Goal: Task Accomplishment & Management: Manage account settings

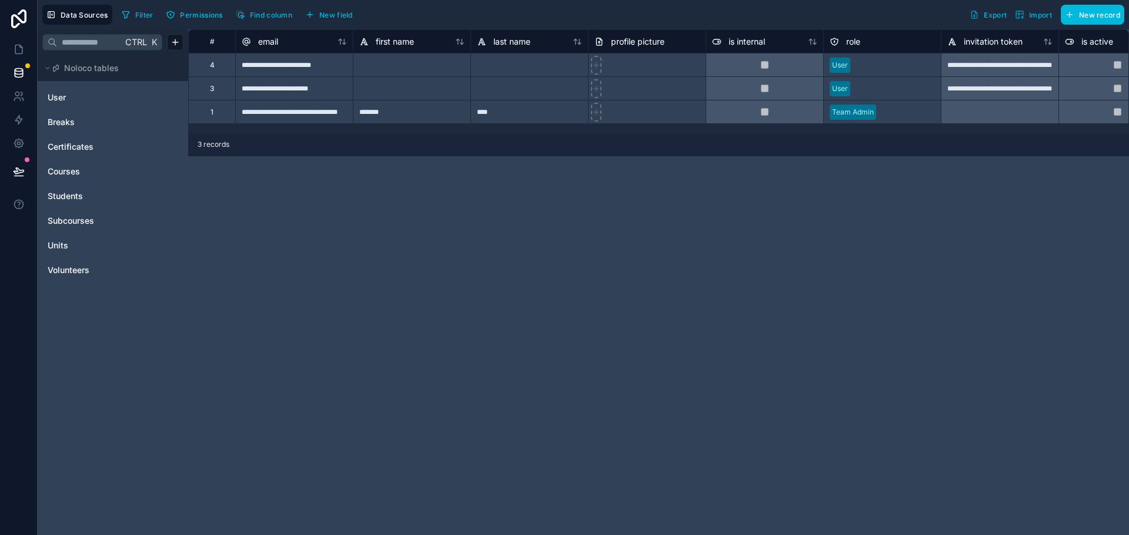
drag, startPoint x: 78, startPoint y: 274, endPoint x: 85, endPoint y: 276, distance: 7.4
click at [78, 274] on span "Volunteers" at bounding box center [69, 271] width 42 height 12
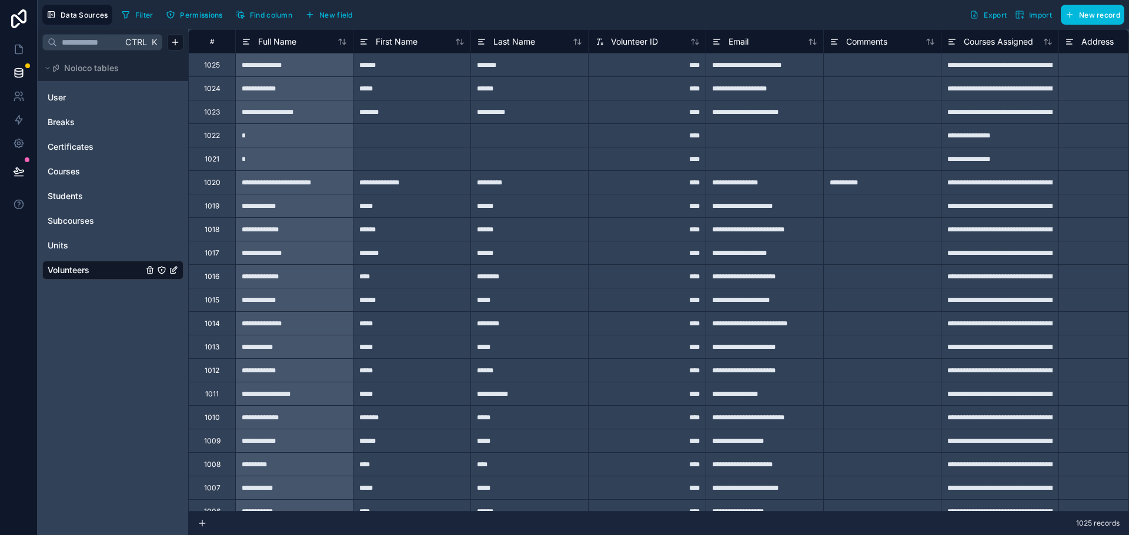
click at [988, 16] on span "Export" at bounding box center [994, 15] width 23 height 9
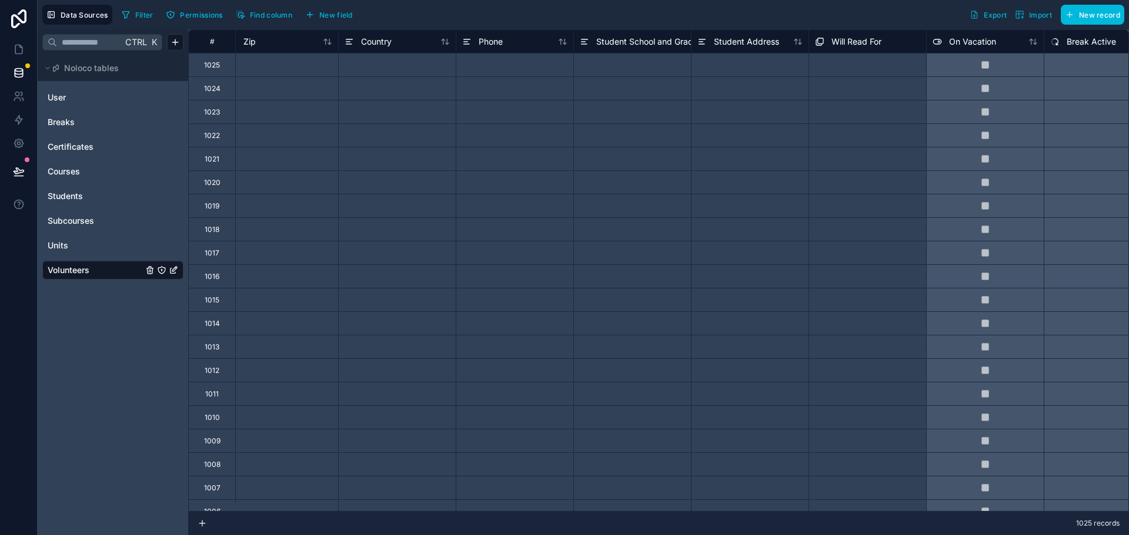
scroll to position [0, 1201]
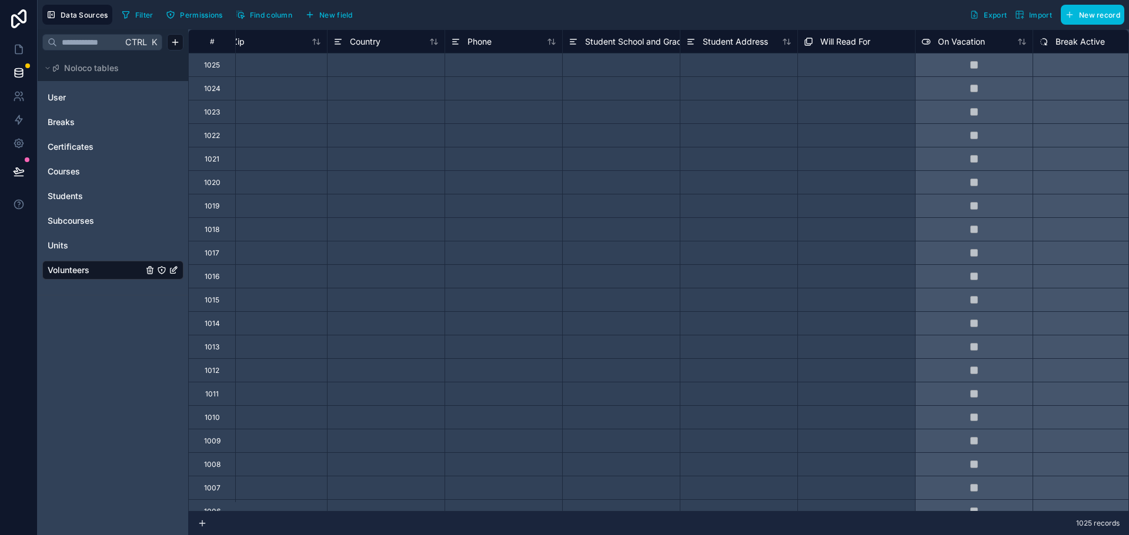
click at [1041, 17] on span "Import" at bounding box center [1040, 15] width 23 height 9
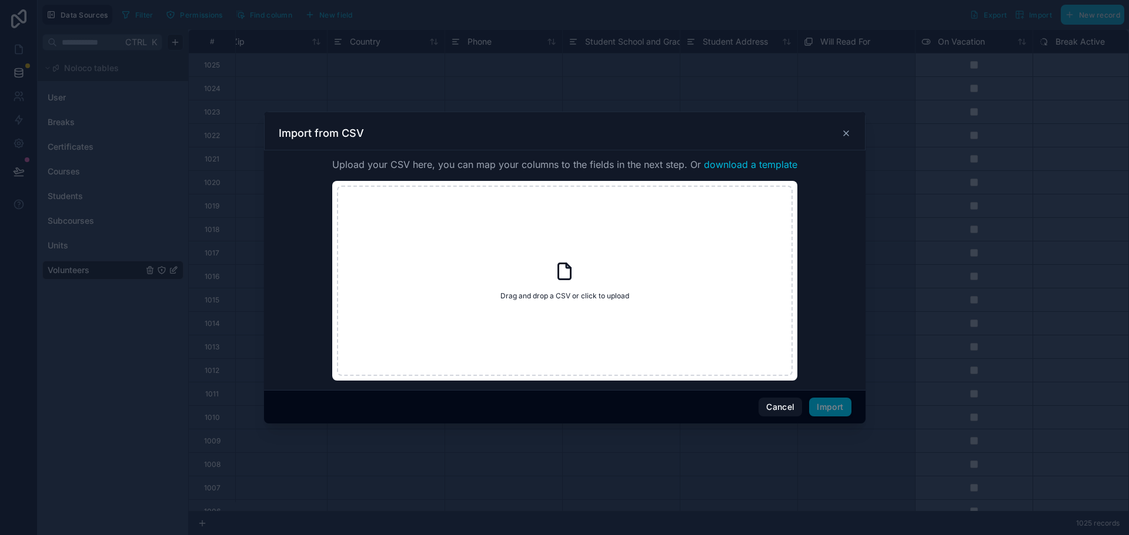
click at [584, 270] on div "Drag and drop a CSV or click to upload Drag and drop a CSV or click to upload" at bounding box center [565, 281] width 456 height 190
type input "**********"
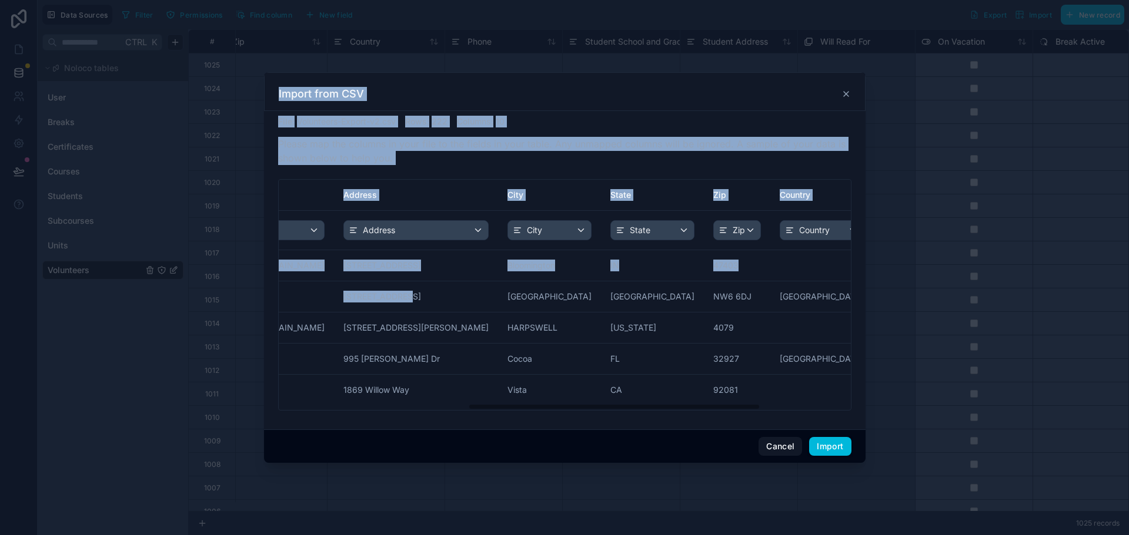
scroll to position [0, 547]
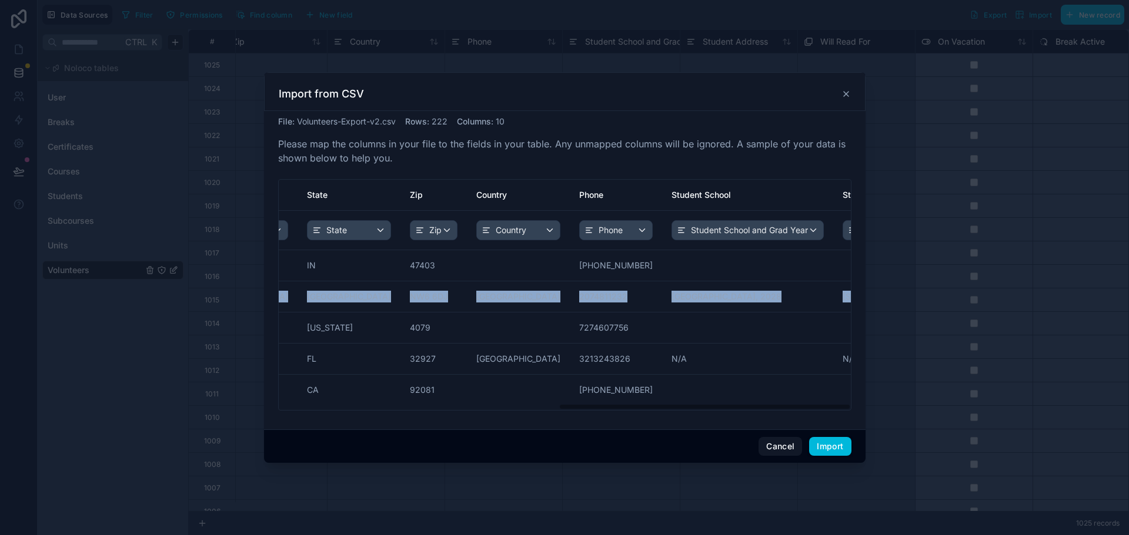
drag, startPoint x: 602, startPoint y: 299, endPoint x: 798, endPoint y: 289, distance: 196.6
click at [798, 289] on tr "1023 sburlingame@bowdoin.edu 3 Keslake Road London England NW6 6DJ United Kingd…" at bounding box center [414, 297] width 1364 height 31
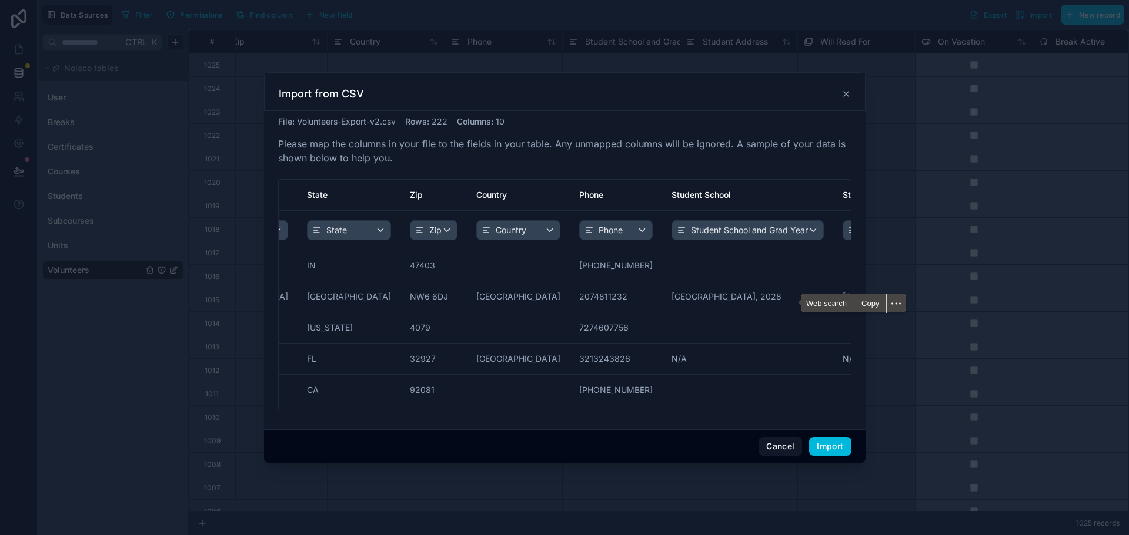
click at [581, 175] on div "File : Volunteers-Export-v2.csv Rows : 222 Columns : 10 Please map the columns …" at bounding box center [564, 268] width 573 height 304
drag, startPoint x: 617, startPoint y: 411, endPoint x: 418, endPoint y: 406, distance: 198.7
click at [418, 406] on div "id email Address City State Zip Country Phone Student School Student Address id…" at bounding box center [564, 295] width 573 height 232
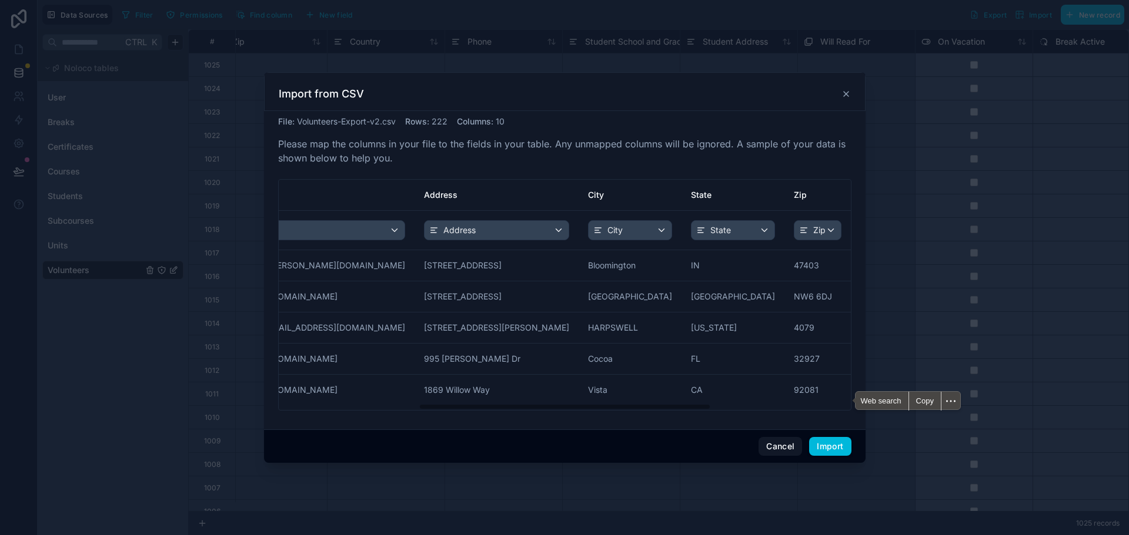
scroll to position [0, 0]
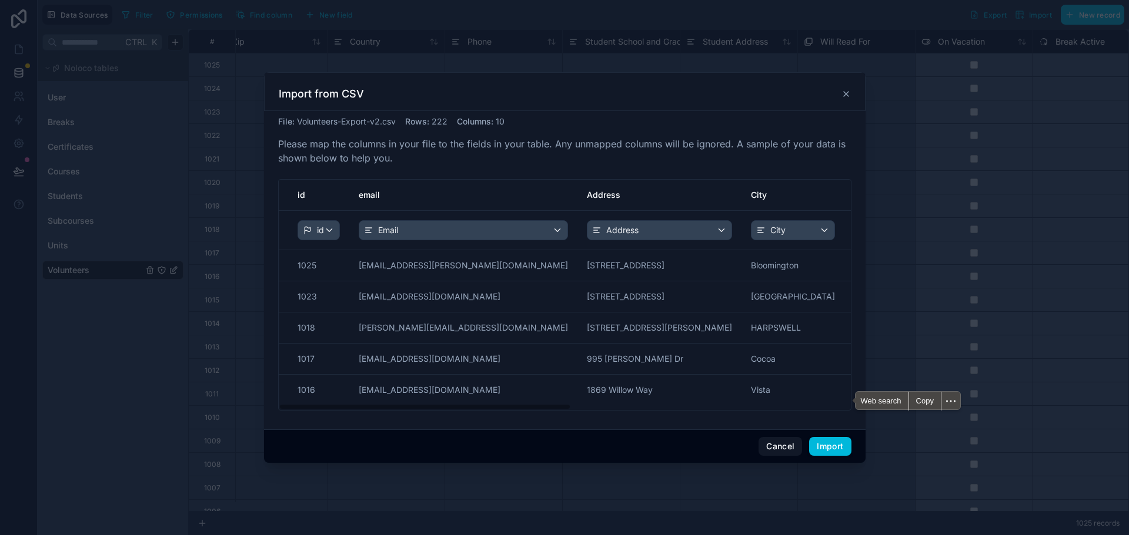
drag, startPoint x: 608, startPoint y: 409, endPoint x: 273, endPoint y: 408, distance: 334.5
click at [273, 408] on div "File : Volunteers-Export-v2.csv Rows : 222 Columns : 10 Please map the columns …" at bounding box center [564, 270] width 601 height 319
click at [824, 452] on button "Import" at bounding box center [830, 446] width 42 height 19
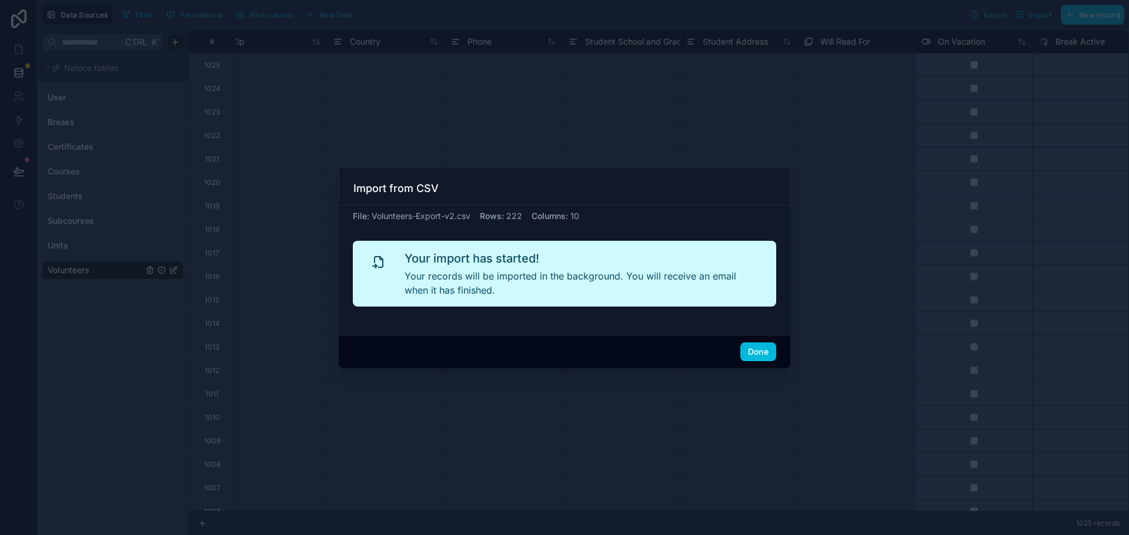
click at [753, 351] on button "Done" at bounding box center [758, 352] width 36 height 19
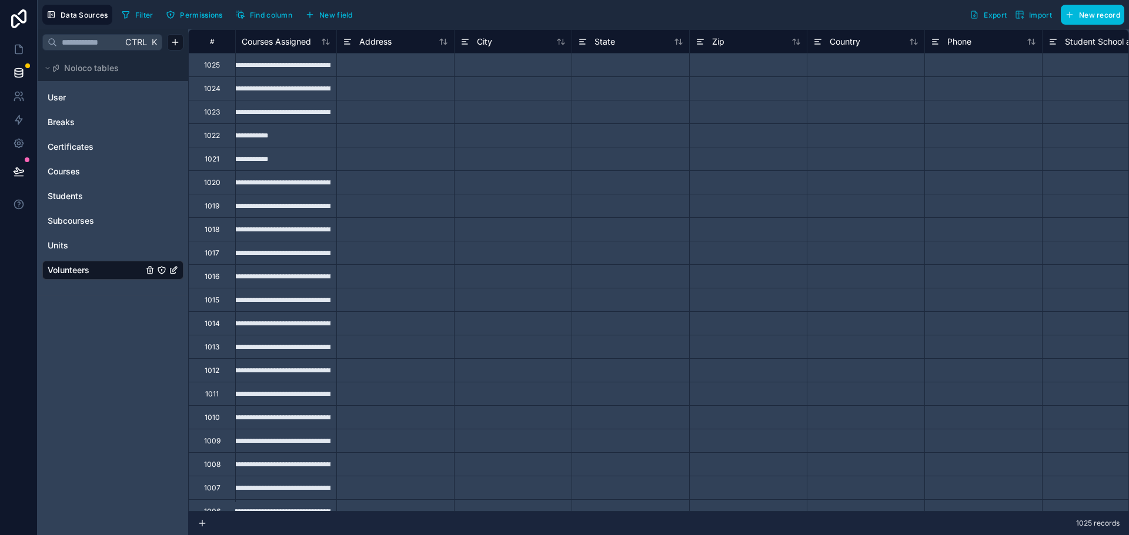
scroll to position [0, 542]
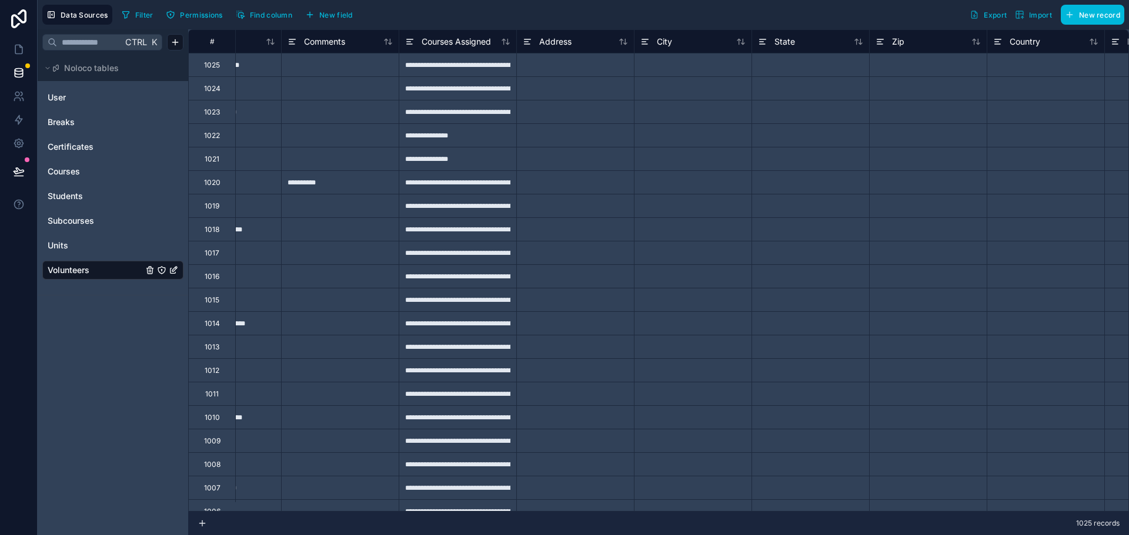
click at [75, 243] on link "Units" at bounding box center [95, 246] width 95 height 12
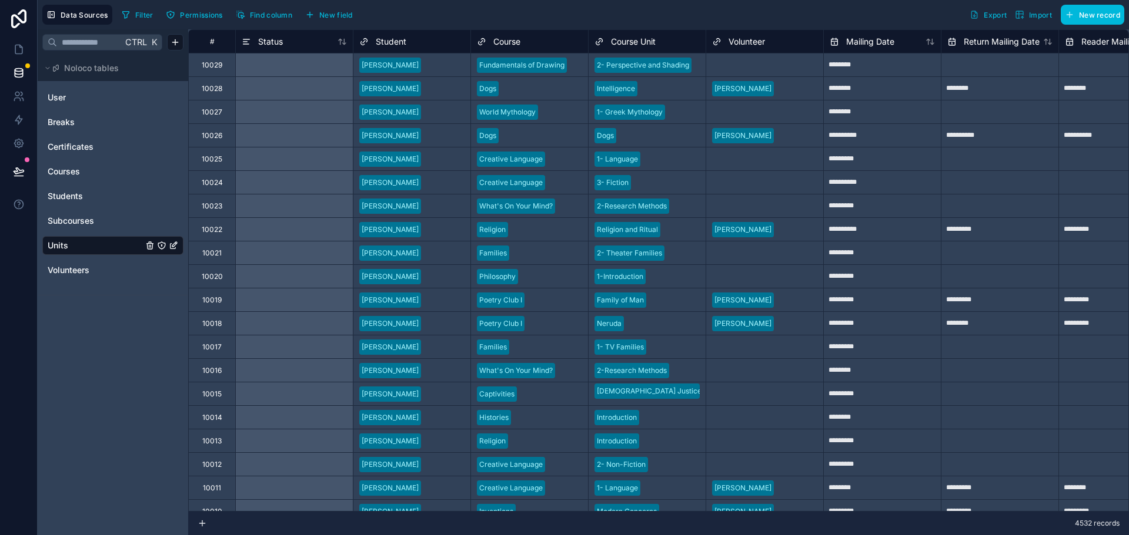
click at [81, 270] on span "Volunteers" at bounding box center [69, 271] width 42 height 12
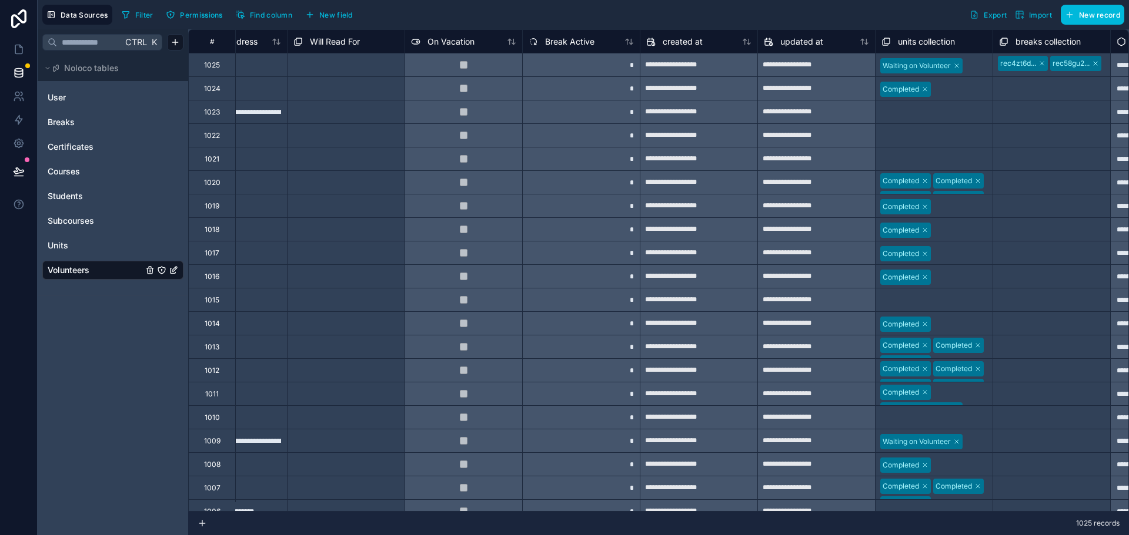
scroll to position [0, 1820]
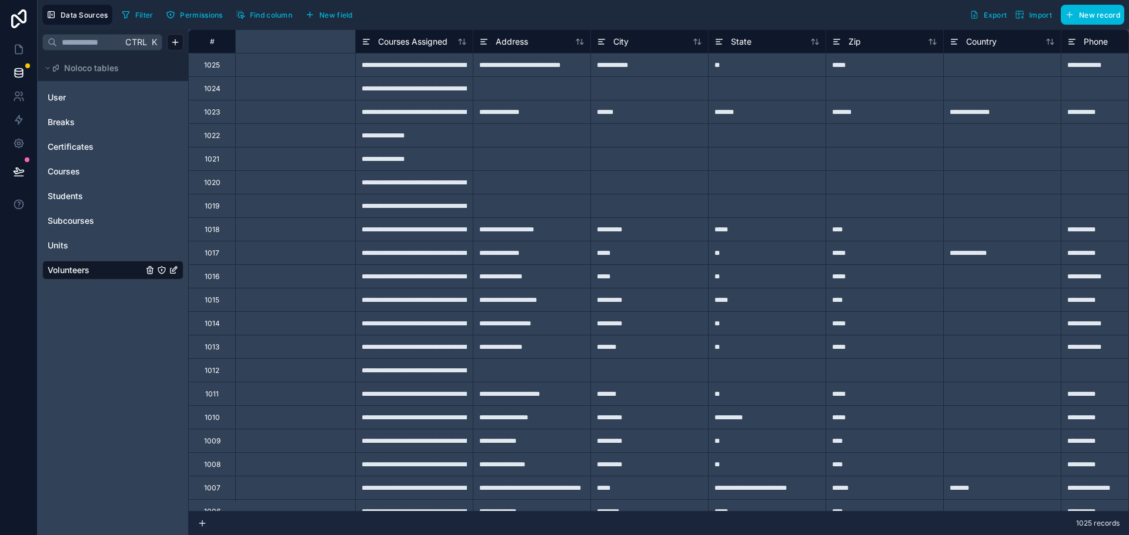
type input "**********"
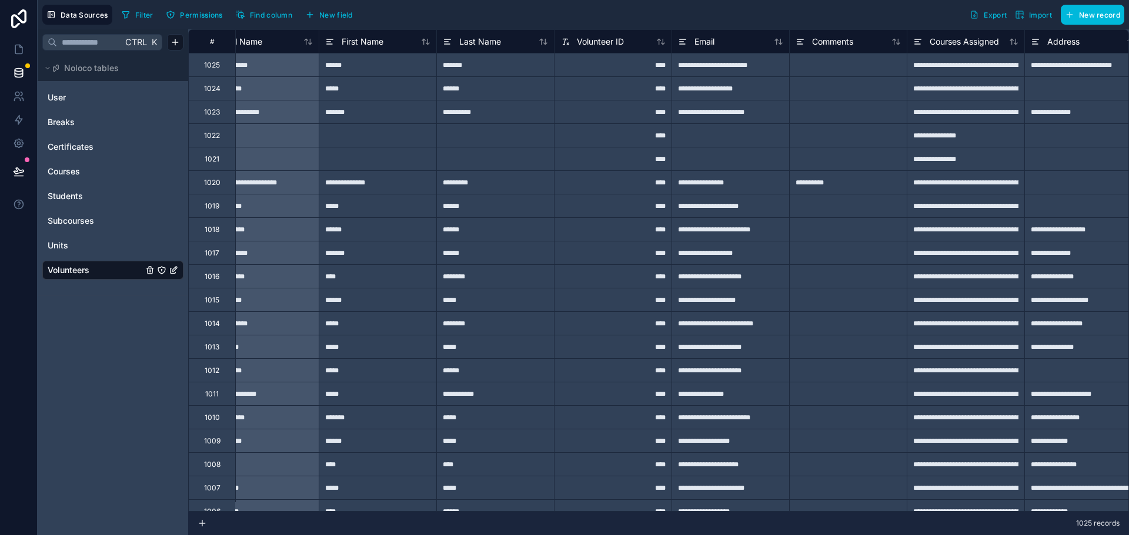
scroll to position [0, 0]
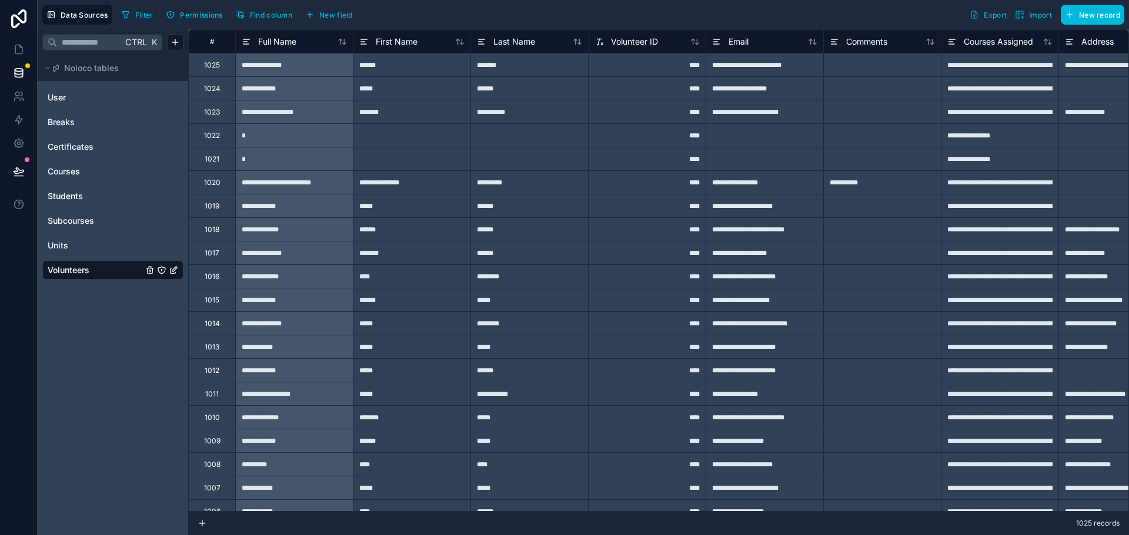
click at [72, 198] on span "Students" at bounding box center [65, 196] width 35 height 12
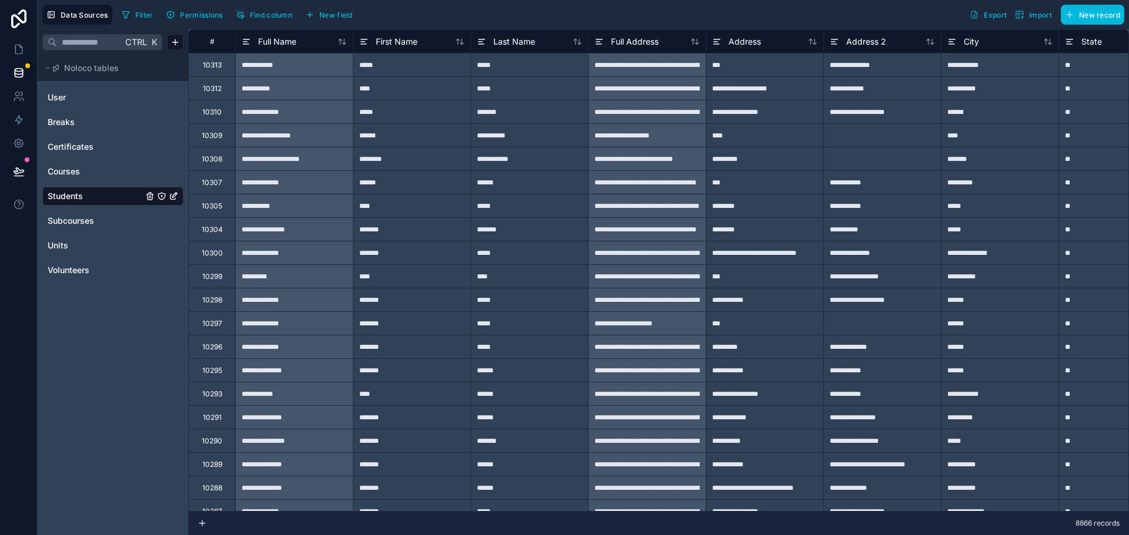
click at [988, 19] on span "Export" at bounding box center [994, 15] width 23 height 9
